Goal: Task Accomplishment & Management: Use online tool/utility

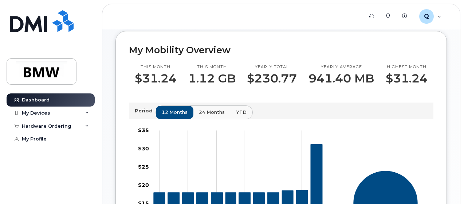
scroll to position [99, 0]
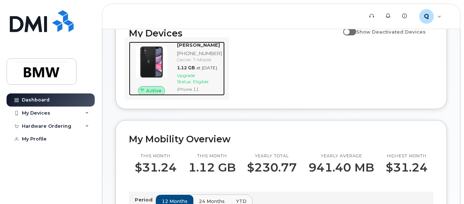
click at [184, 84] on span "Upgrade Status:" at bounding box center [186, 78] width 18 height 12
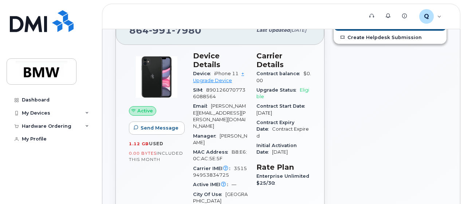
scroll to position [36, 0]
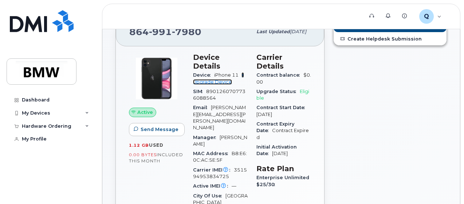
click at [206, 72] on link "+ Upgrade Device" at bounding box center [218, 78] width 51 height 12
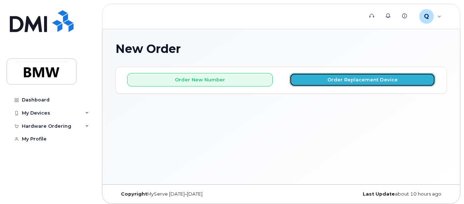
click at [366, 81] on button "Order Replacement Device" at bounding box center [363, 79] width 146 height 13
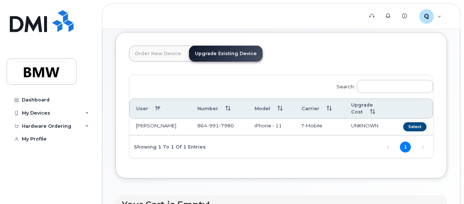
scroll to position [23, 0]
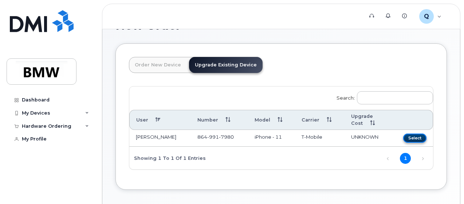
click at [403, 137] on button "Select" at bounding box center [414, 137] width 23 height 9
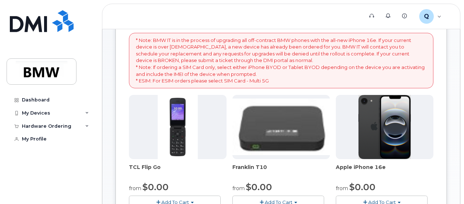
scroll to position [73, 0]
